Goal: Communication & Community: Answer question/provide support

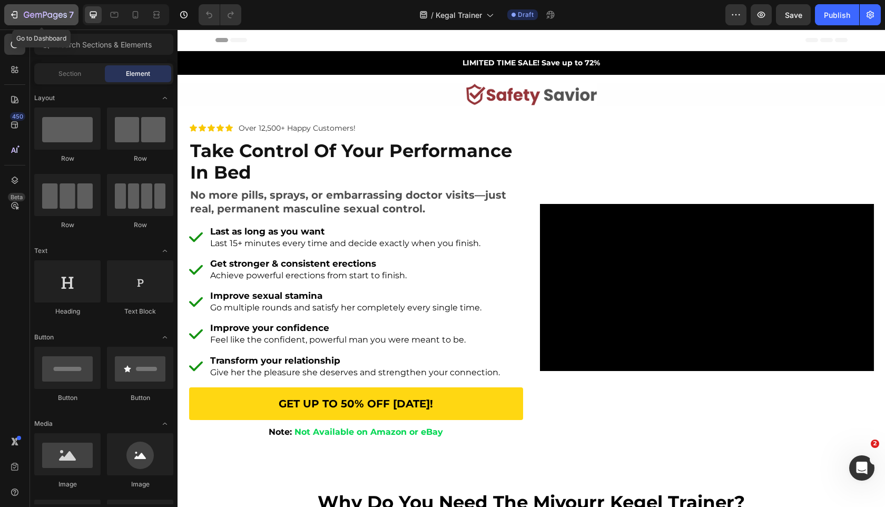
click at [22, 8] on div "7" at bounding box center [41, 14] width 65 height 13
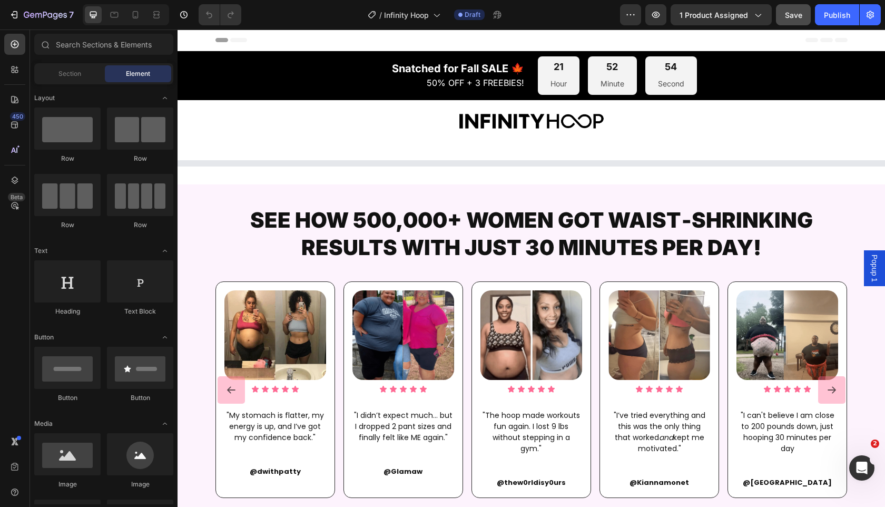
click at [786, 16] on span "Save" at bounding box center [793, 15] width 17 height 9
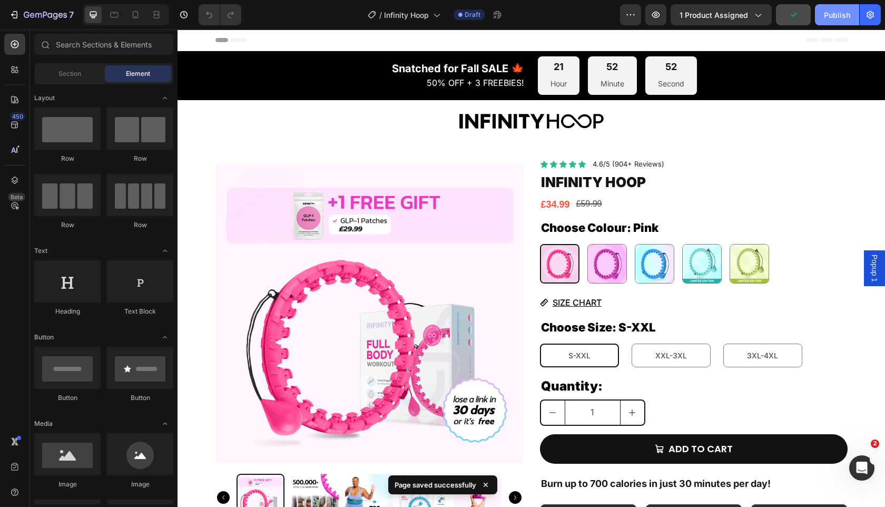
click at [844, 6] on button "Publish" at bounding box center [837, 14] width 44 height 21
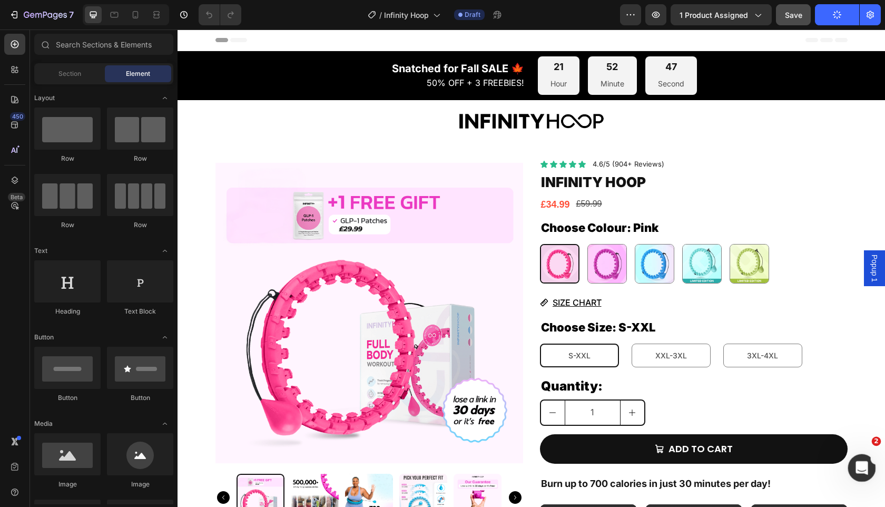
click at [866, 461] on div "Open Intercom Messenger" at bounding box center [860, 466] width 35 height 35
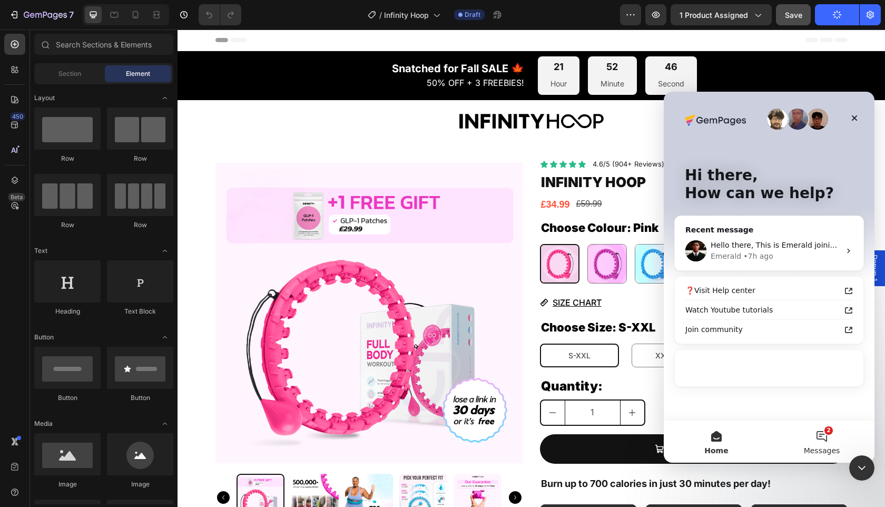
click at [836, 444] on button "2 Messages" at bounding box center [821, 441] width 105 height 42
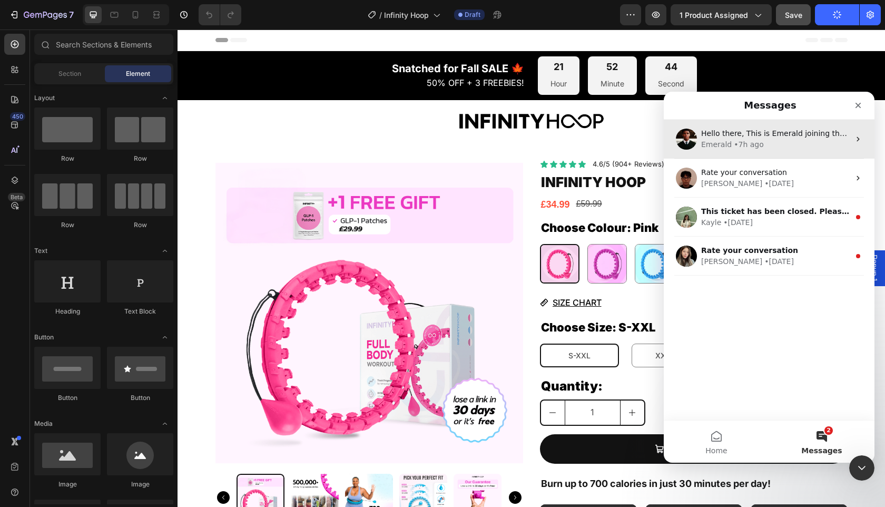
click at [805, 148] on div "Emerald • 7h ago" at bounding box center [775, 144] width 148 height 11
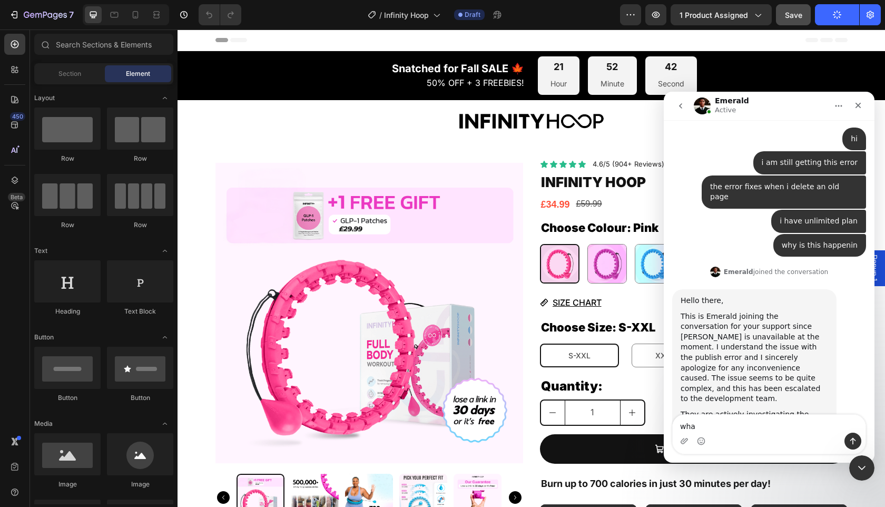
scroll to position [1206, 0]
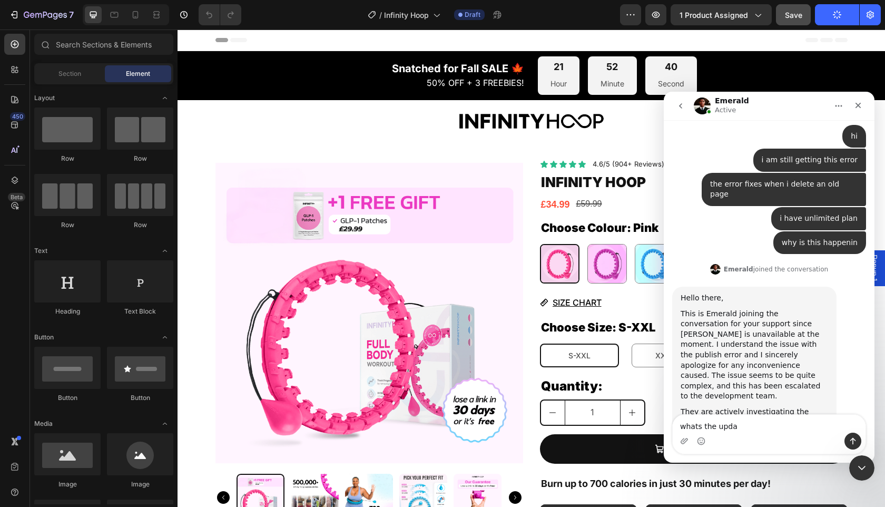
type textarea "whats the upday"
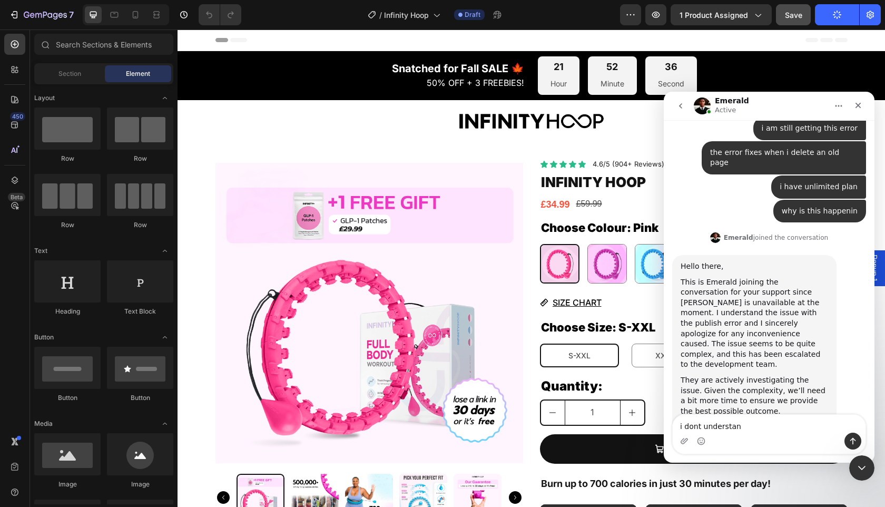
type textarea "i dont understand"
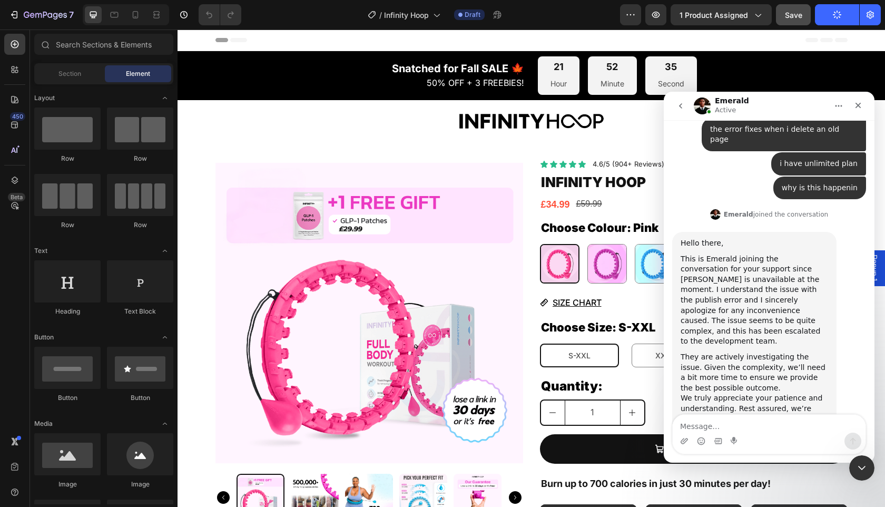
scroll to position [1262, 0]
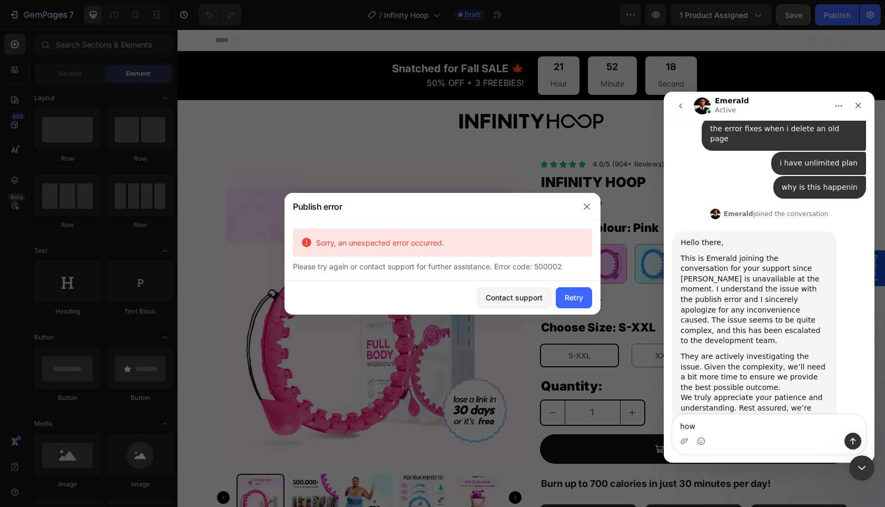
type textarea "how"
click at [850, 466] on div "Close Intercom Messenger" at bounding box center [859, 465] width 25 height 25
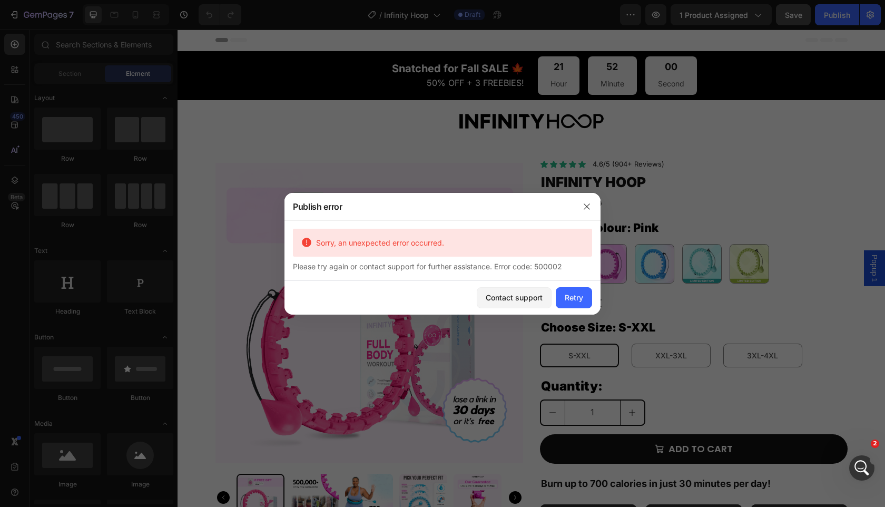
click at [805, 303] on div at bounding box center [442, 253] width 885 height 507
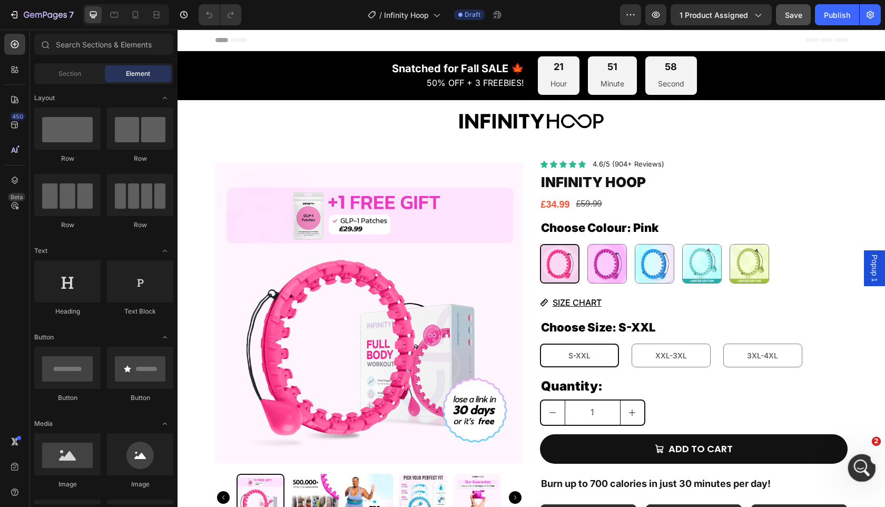
click at [865, 469] on icon "Open Intercom Messenger" at bounding box center [859, 466] width 17 height 17
